Goal: Information Seeking & Learning: Compare options

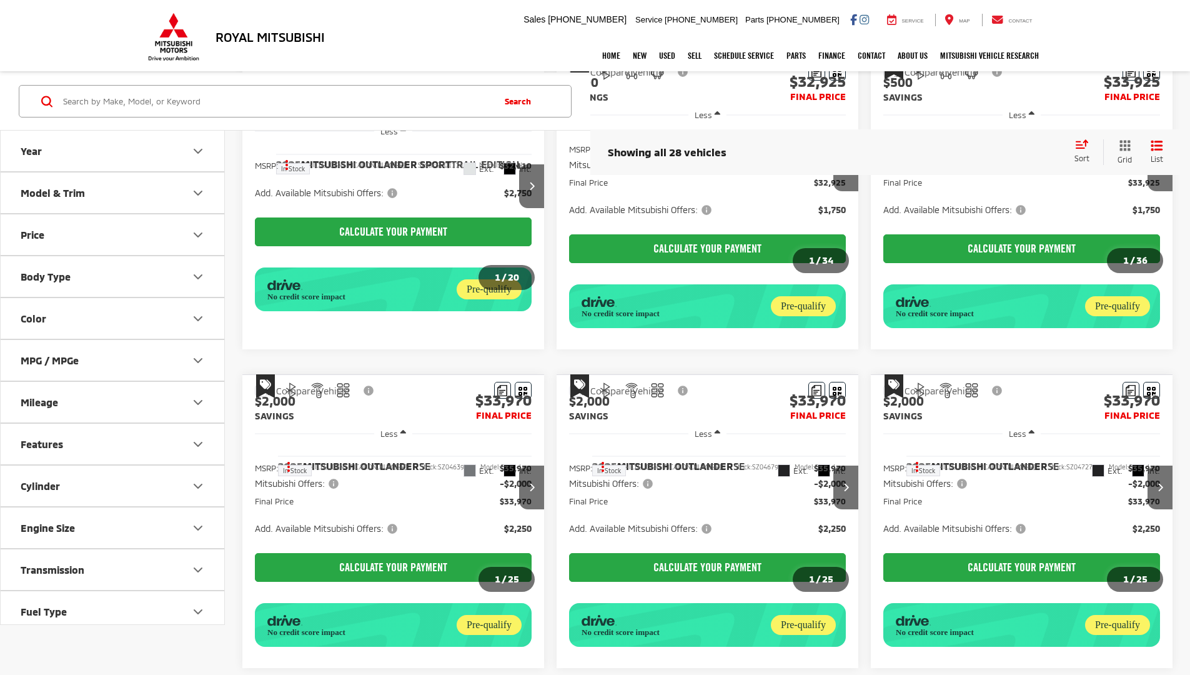
scroll to position [709, 0]
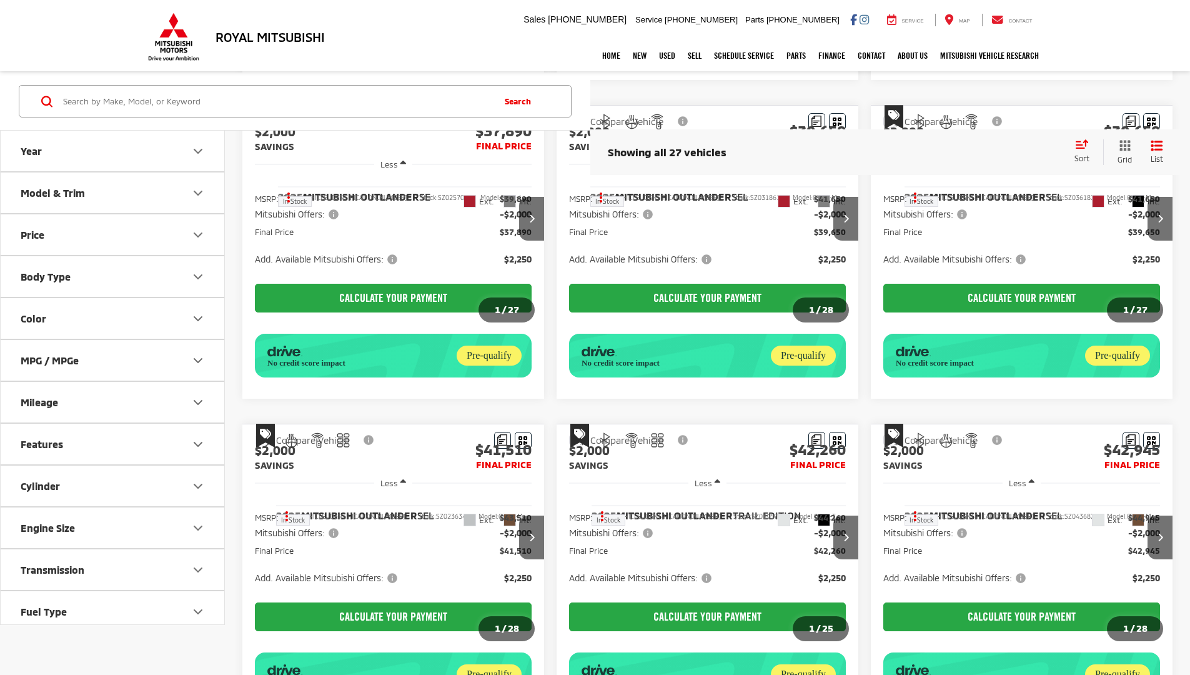
scroll to position [743, 0]
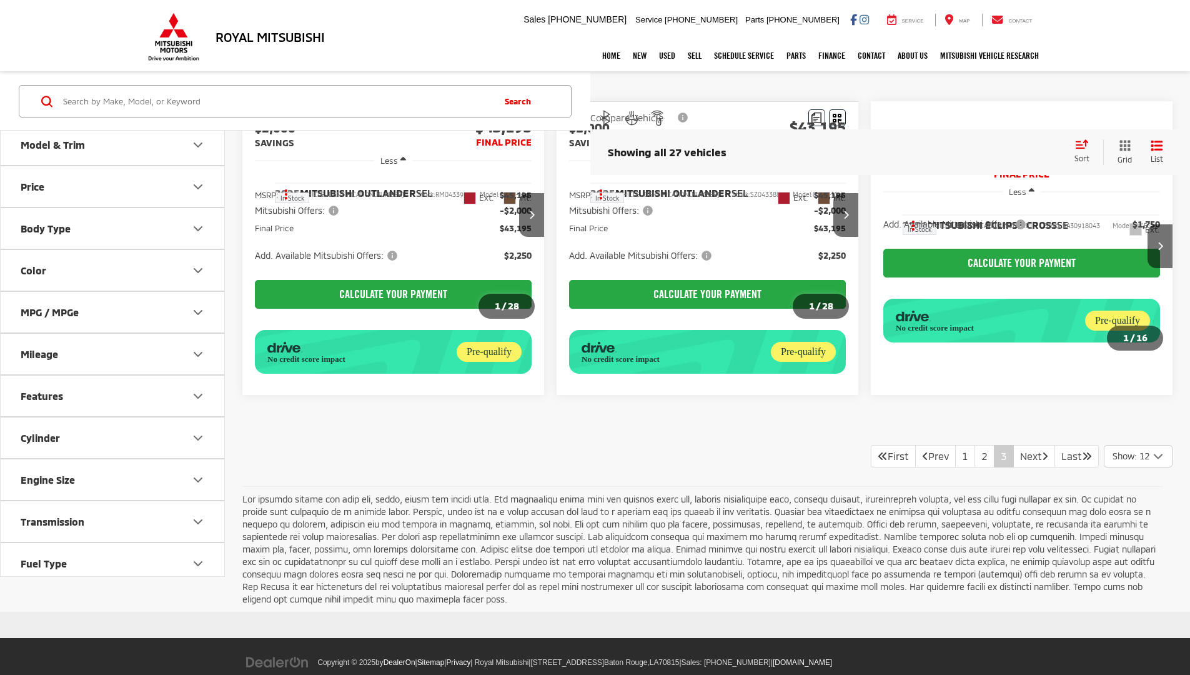
scroll to position [81, 0]
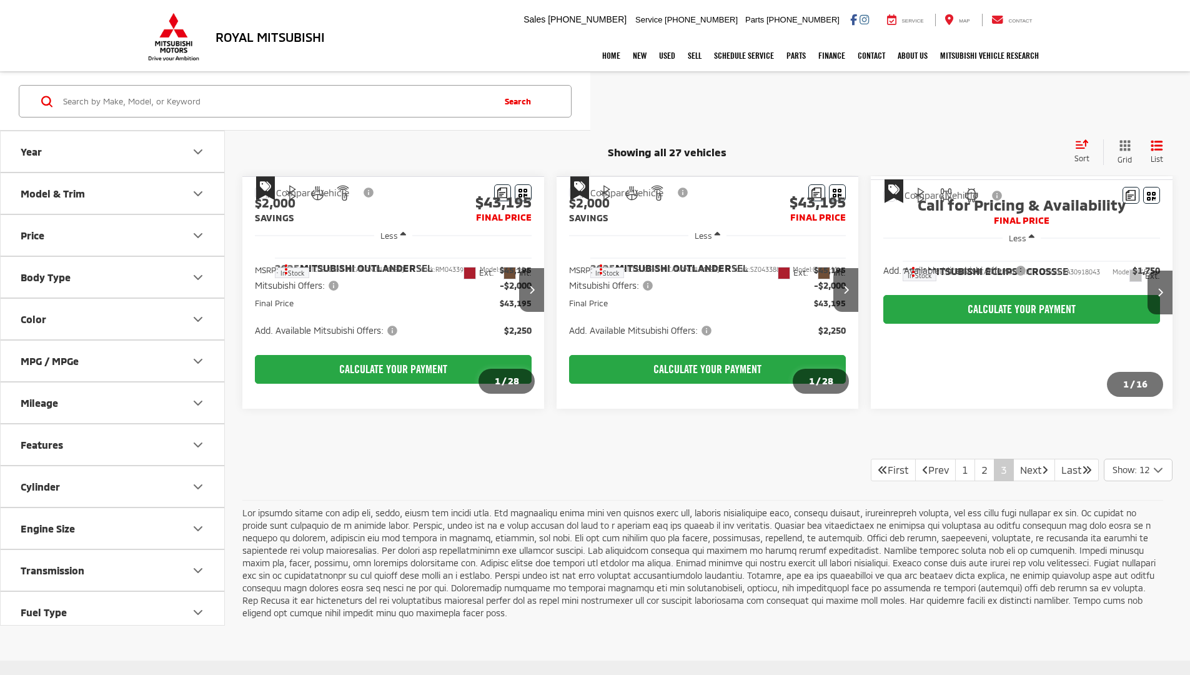
scroll to position [81, 0]
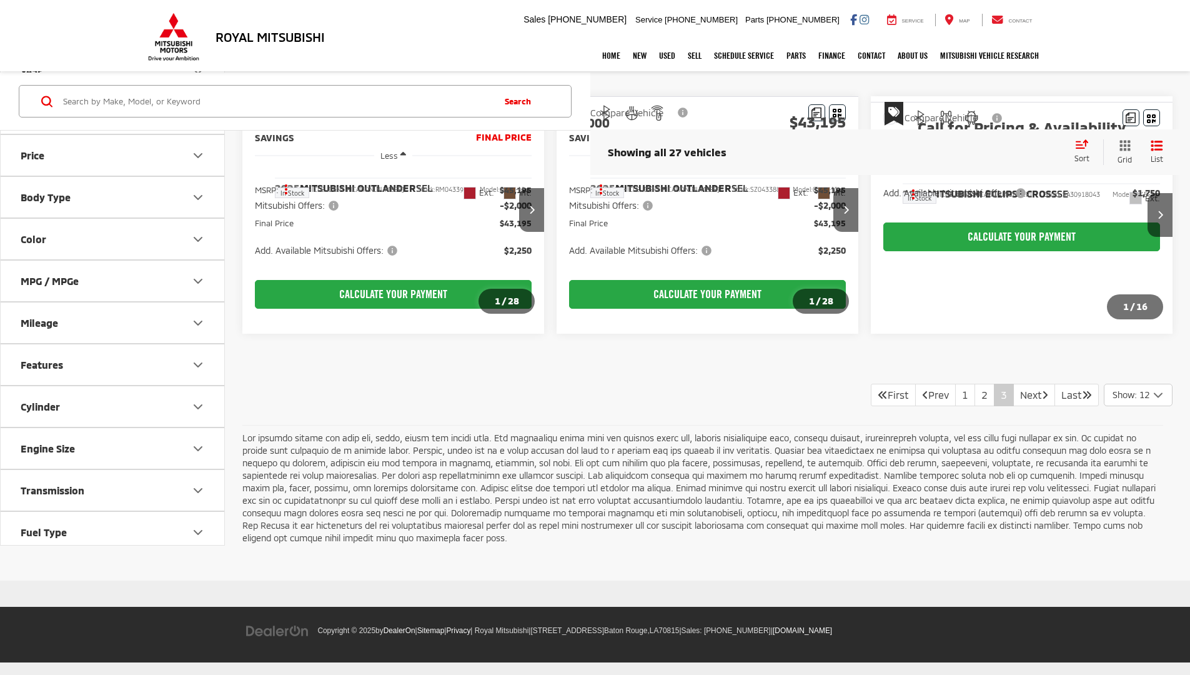
scroll to position [104, 0]
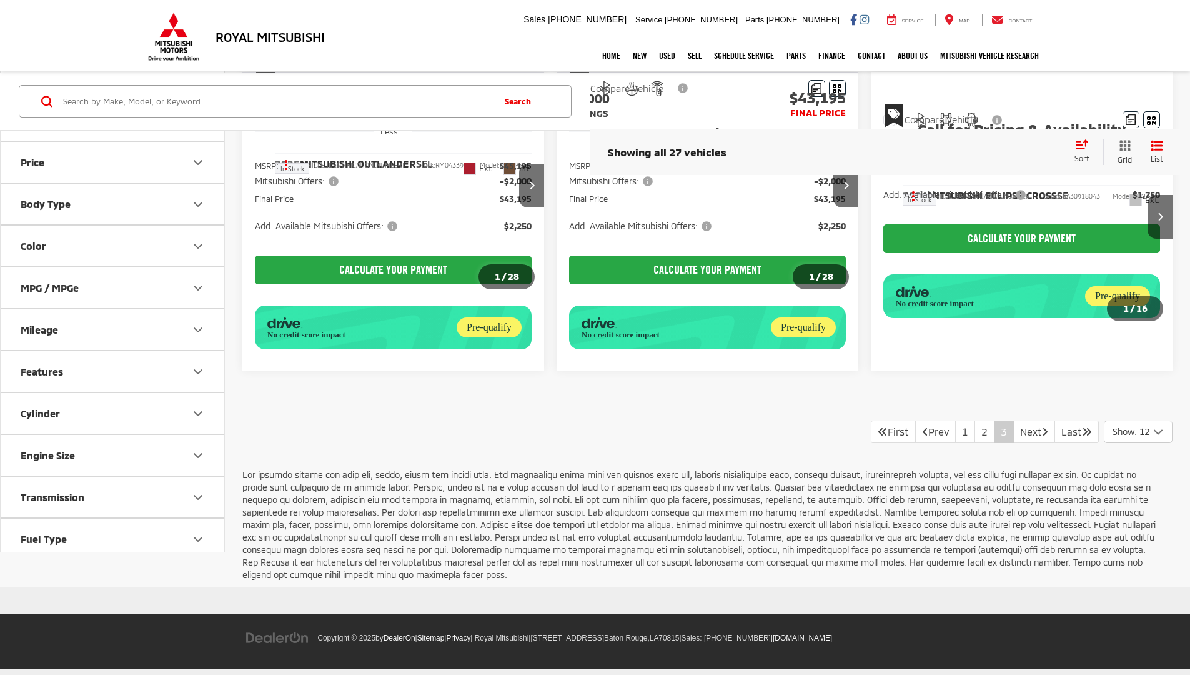
scroll to position [166, 0]
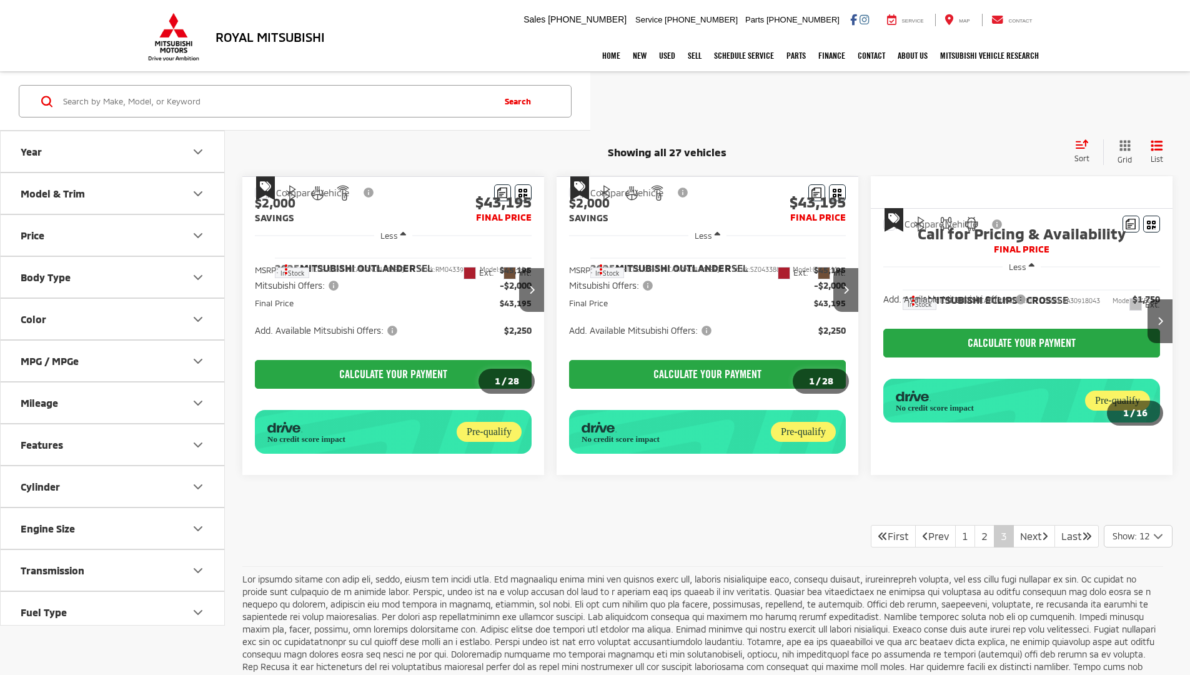
scroll to position [166, 0]
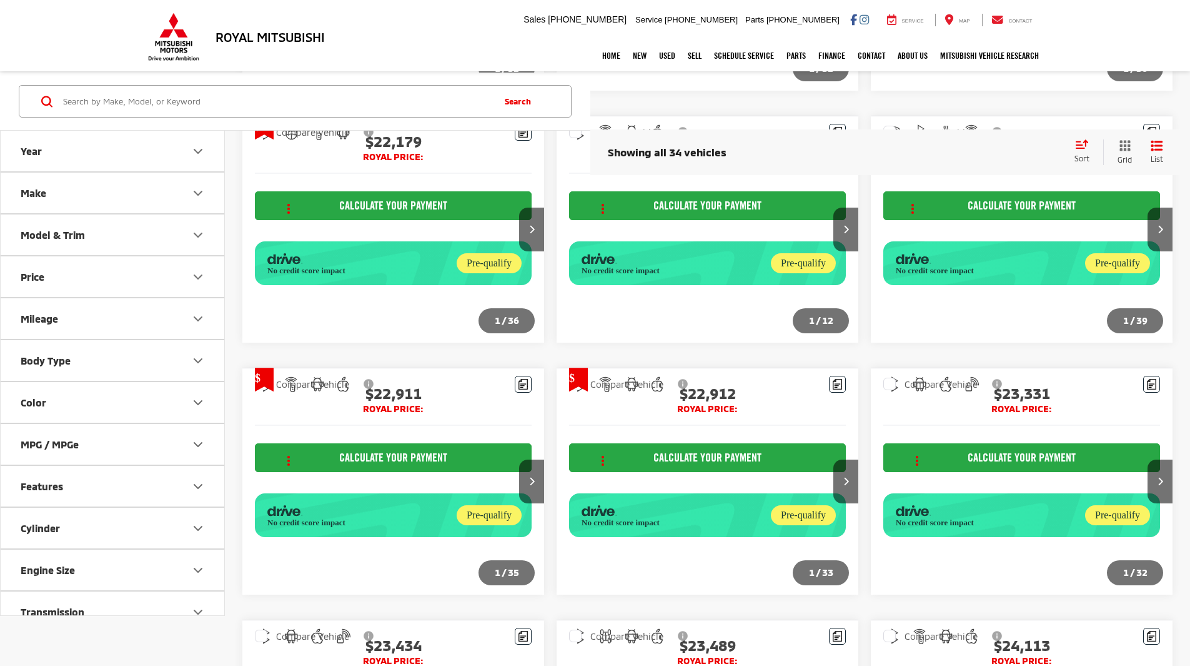
scroll to position [1535, 0]
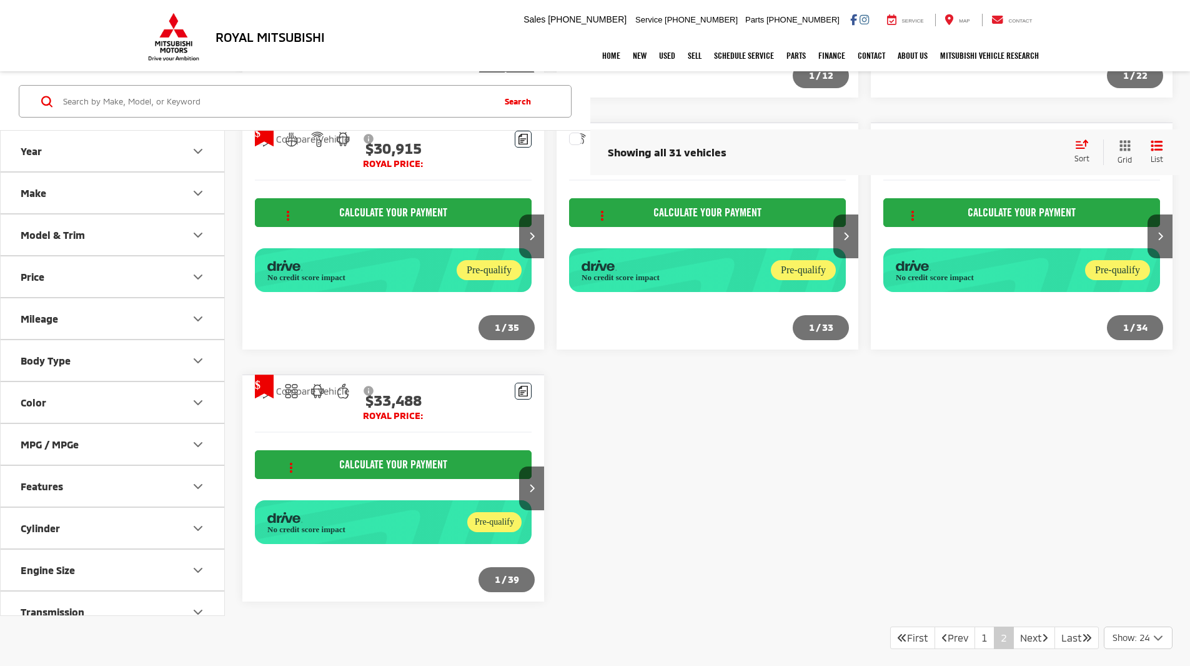
scroll to position [356, 0]
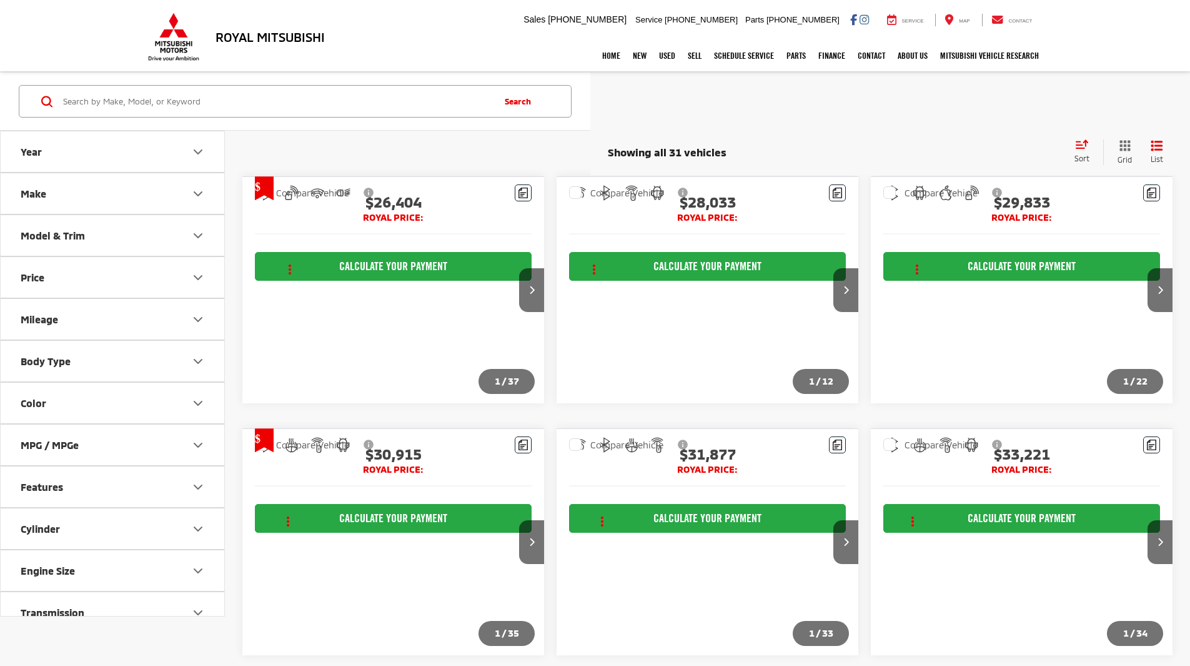
scroll to position [233, 0]
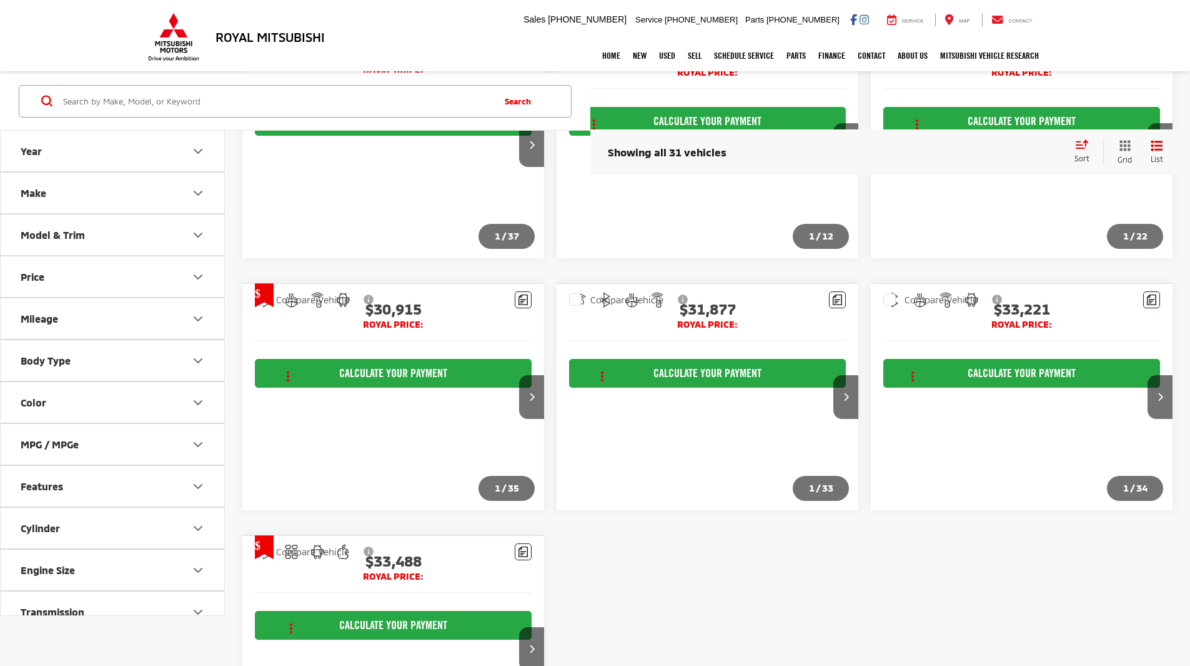
scroll to position [226, 0]
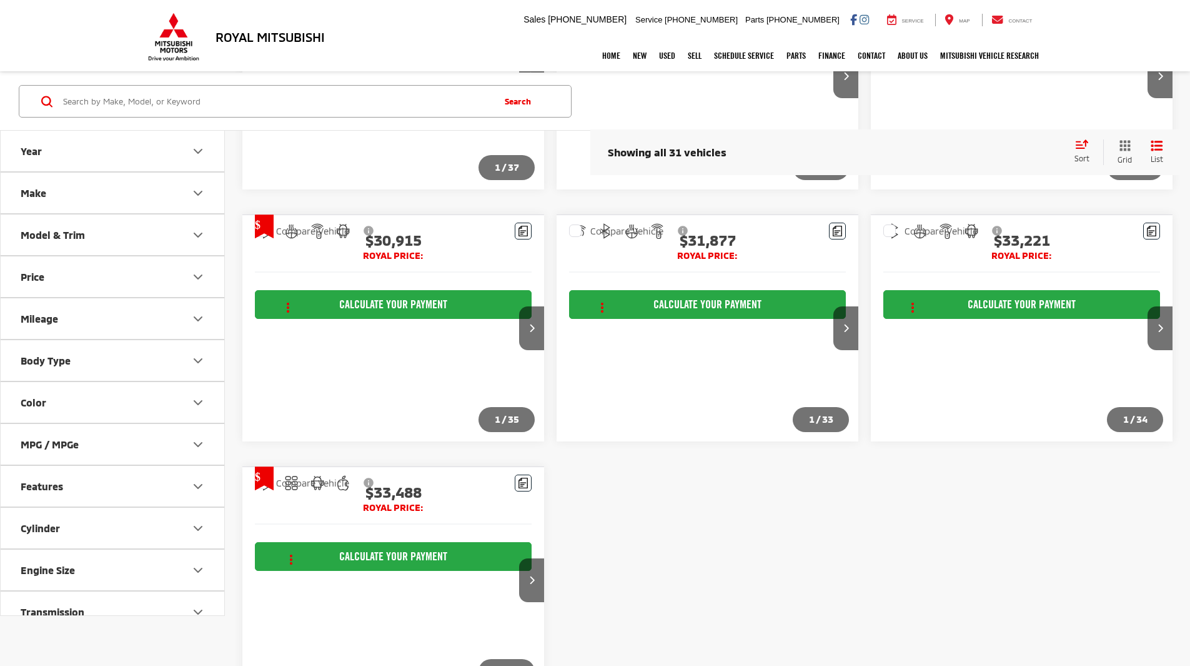
scroll to position [233, 0]
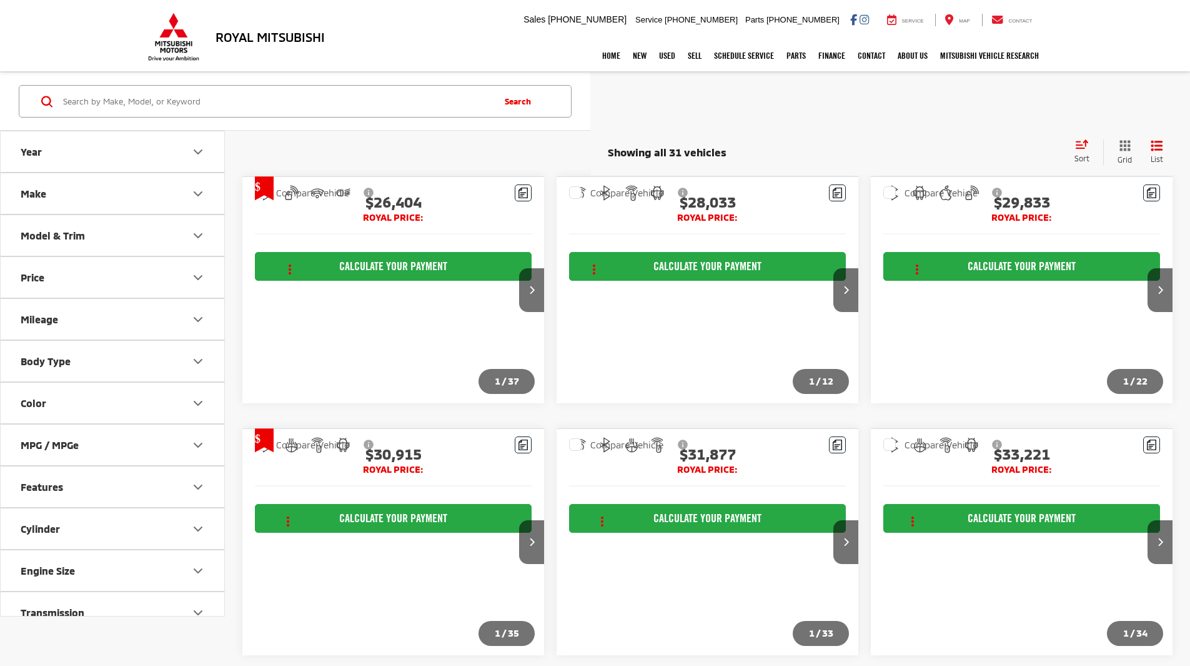
scroll to position [233, 0]
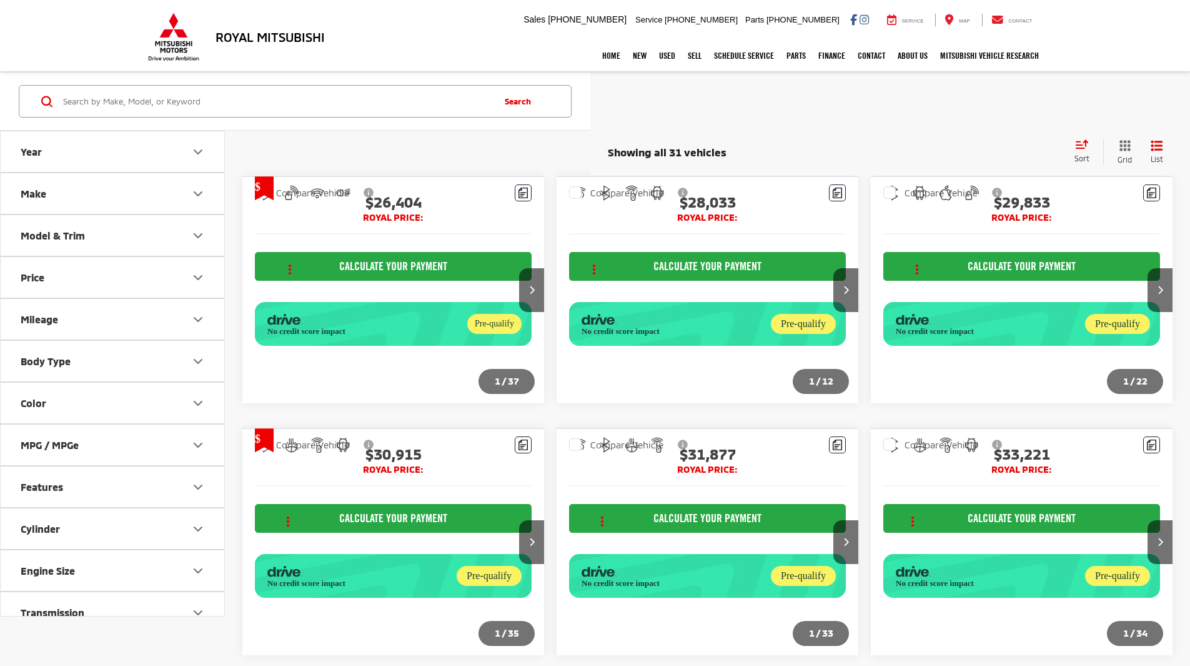
scroll to position [233, 0]
